Goal: Task Accomplishment & Management: Manage account settings

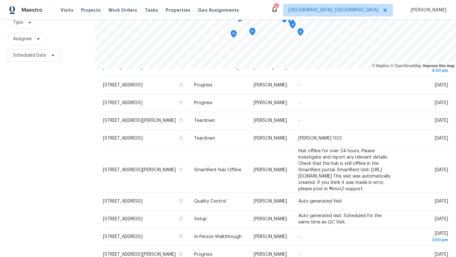
scroll to position [86, 0]
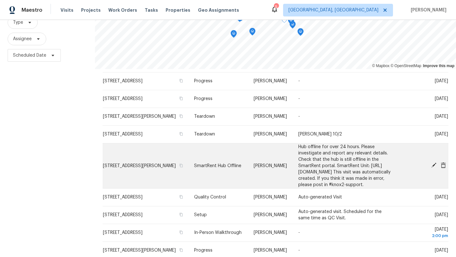
click at [434, 168] on icon at bounding box center [433, 165] width 5 height 5
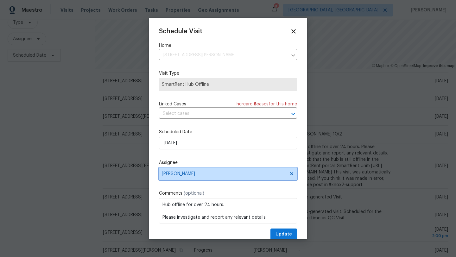
click at [189, 175] on span "[PERSON_NAME]" at bounding box center [224, 173] width 124 height 5
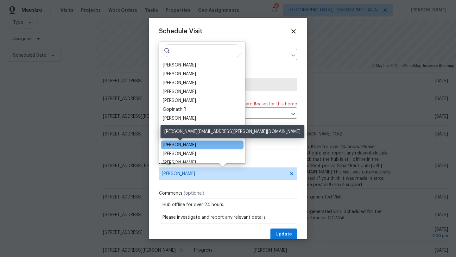
click at [180, 144] on div "[PERSON_NAME]" at bounding box center [179, 145] width 33 height 6
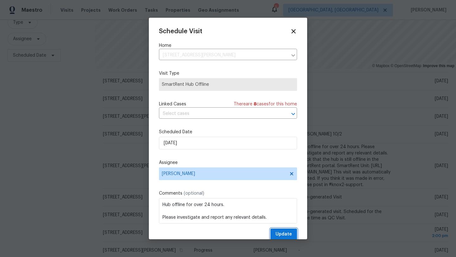
click at [275, 233] on button "Update" at bounding box center [284, 235] width 27 height 12
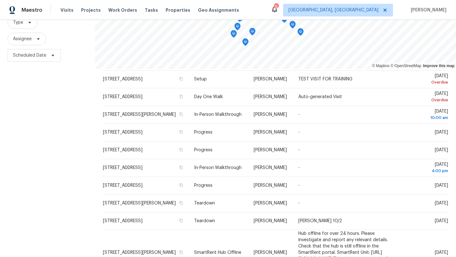
scroll to position [0, 0]
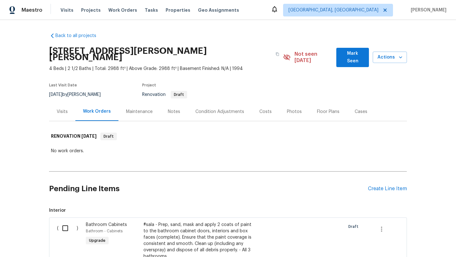
click at [350, 58] on span "Mark Seen" at bounding box center [352, 58] width 22 height 16
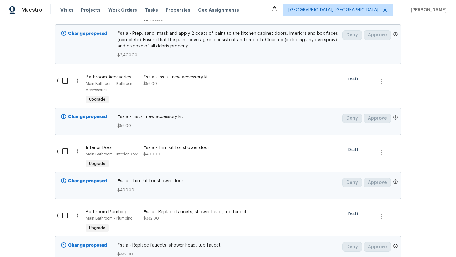
scroll to position [1418, 0]
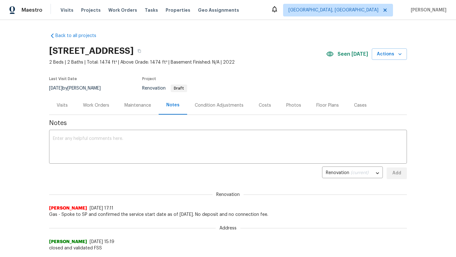
click at [59, 105] on div "Visits" at bounding box center [62, 105] width 11 height 6
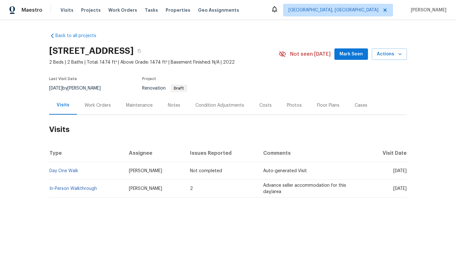
click at [88, 105] on div "Work Orders" at bounding box center [98, 105] width 26 height 6
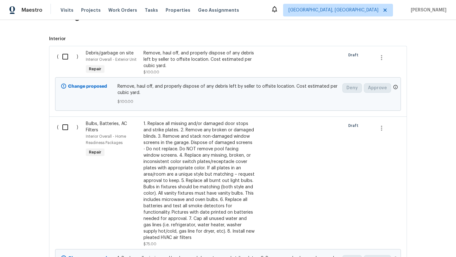
scroll to position [52, 0]
